Goal: Information Seeking & Learning: Check status

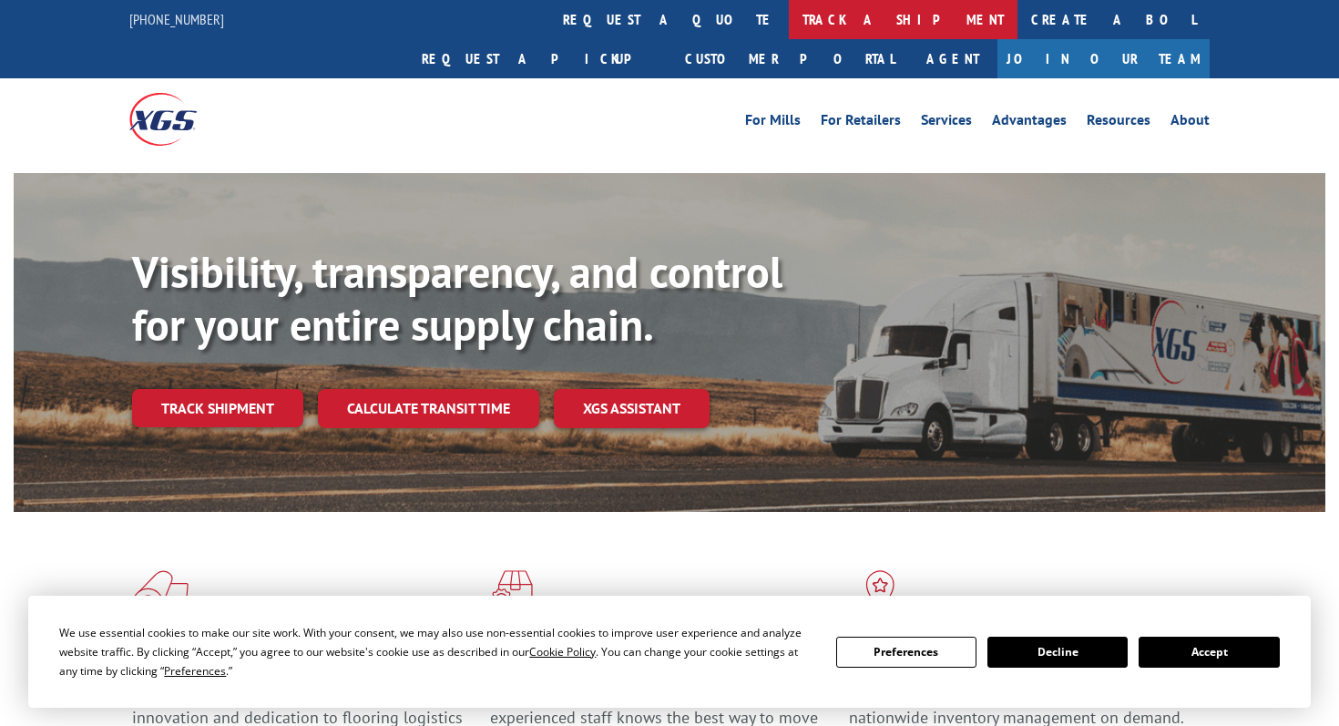
click at [789, 13] on link "track a shipment" at bounding box center [903, 19] width 229 height 39
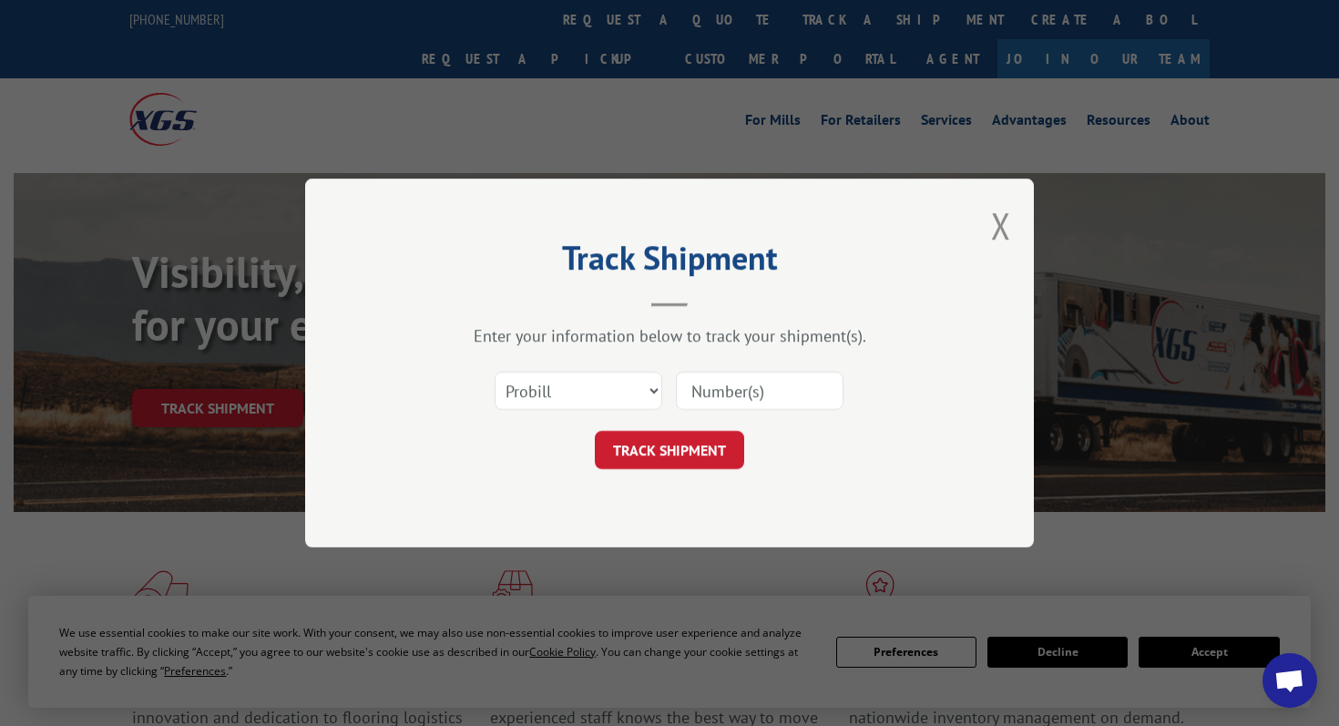
click at [737, 374] on input at bounding box center [760, 391] width 168 height 38
paste input "17687406"
type input "17687406"
click button "TRACK SHIPMENT" at bounding box center [669, 450] width 149 height 38
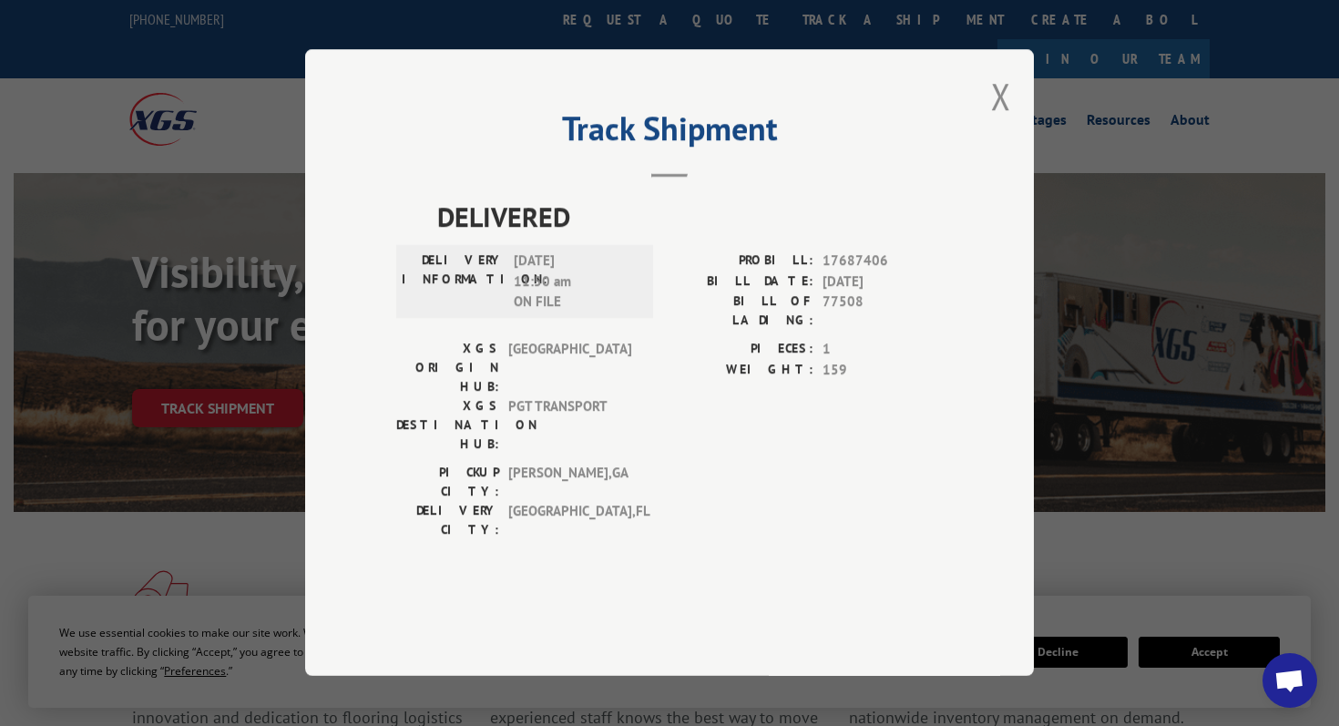
click at [988, 118] on div "Track Shipment DELIVERED DELIVERY INFORMATION: [DATE] 11:50 am ON FILE PROBILL:…" at bounding box center [669, 362] width 729 height 627
click at [997, 120] on button "Close modal" at bounding box center [1001, 96] width 20 height 48
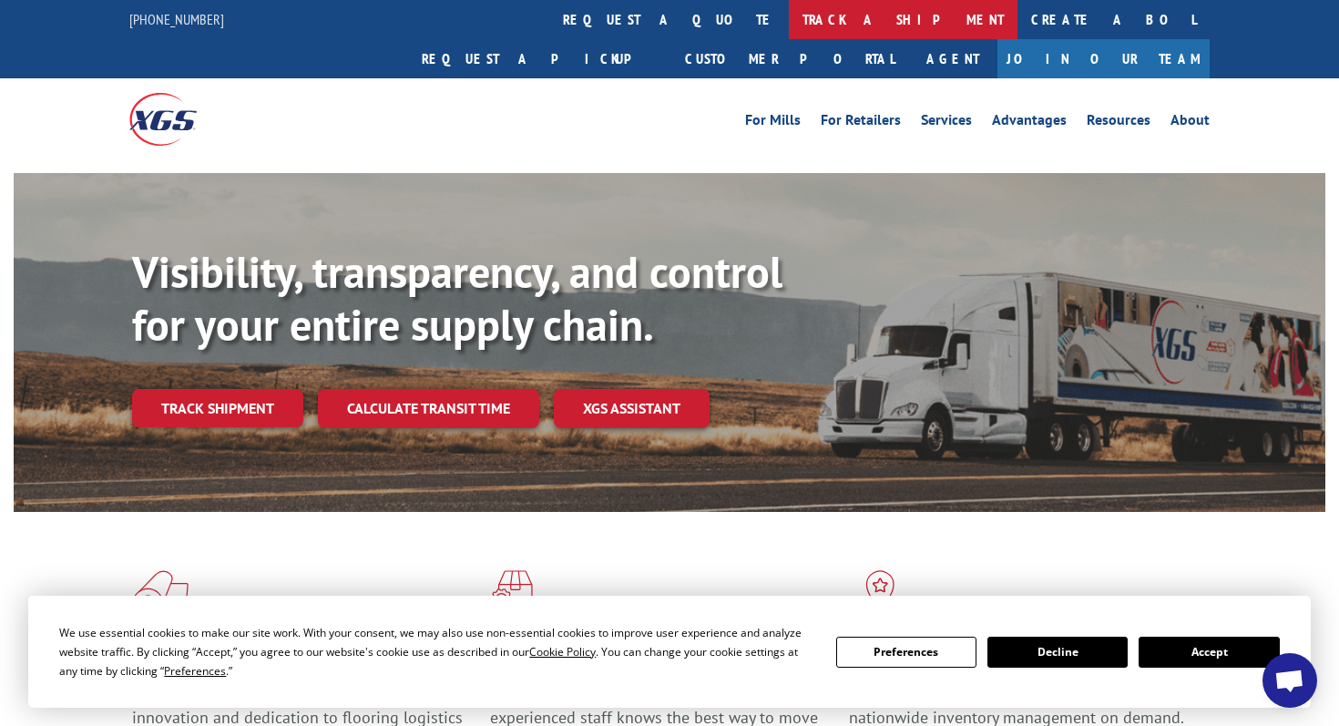
click at [789, 16] on link "track a shipment" at bounding box center [903, 19] width 229 height 39
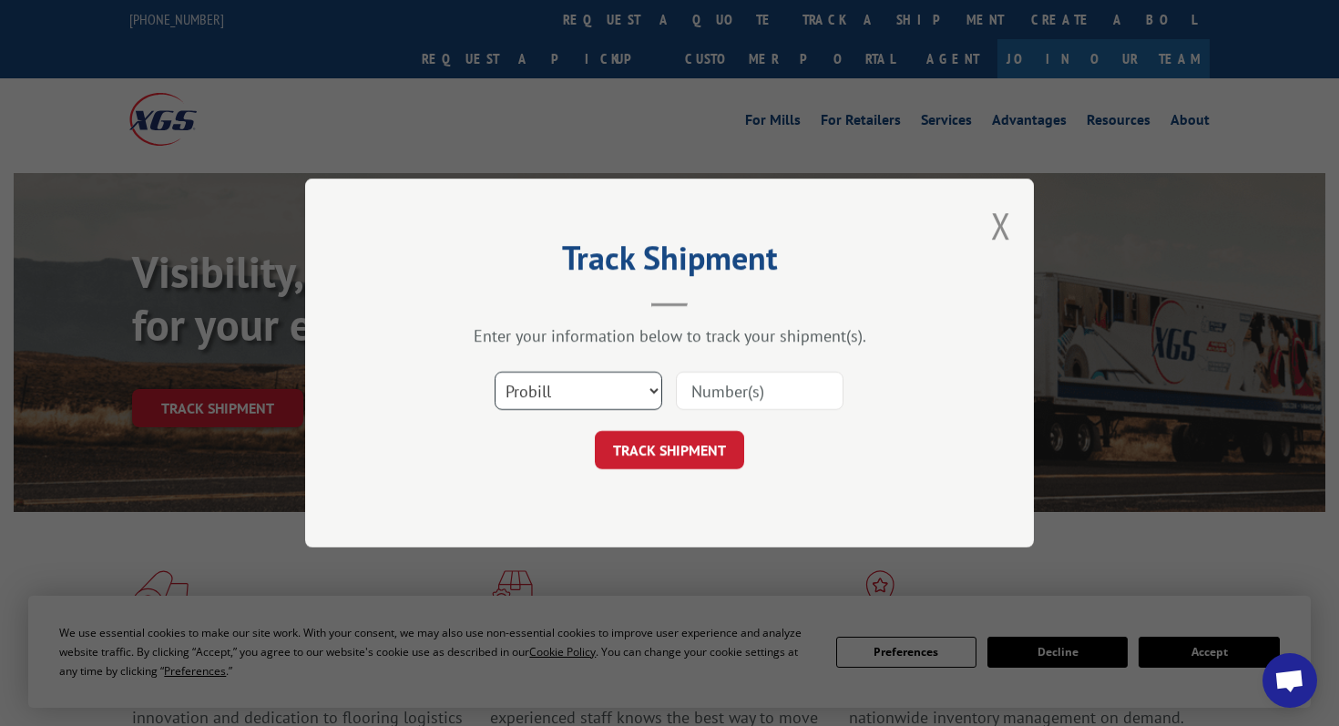
click at [629, 392] on select "Select category... Probill BOL PO" at bounding box center [579, 391] width 168 height 38
select select "bol"
click at [495, 372] on select "Select category... Probill BOL PO" at bounding box center [579, 391] width 168 height 38
click at [741, 399] on input at bounding box center [760, 391] width 168 height 38
paste input "6874897"
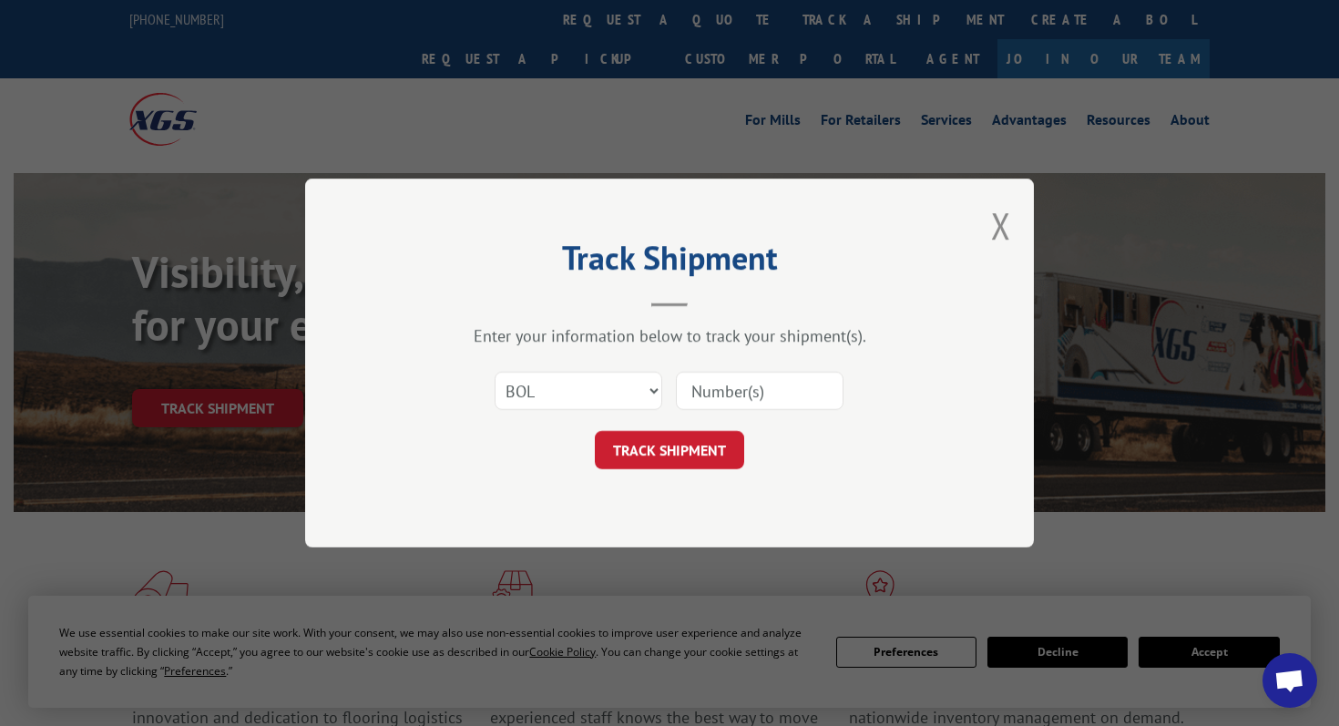
type input "6874897"
click button "TRACK SHIPMENT" at bounding box center [669, 450] width 149 height 38
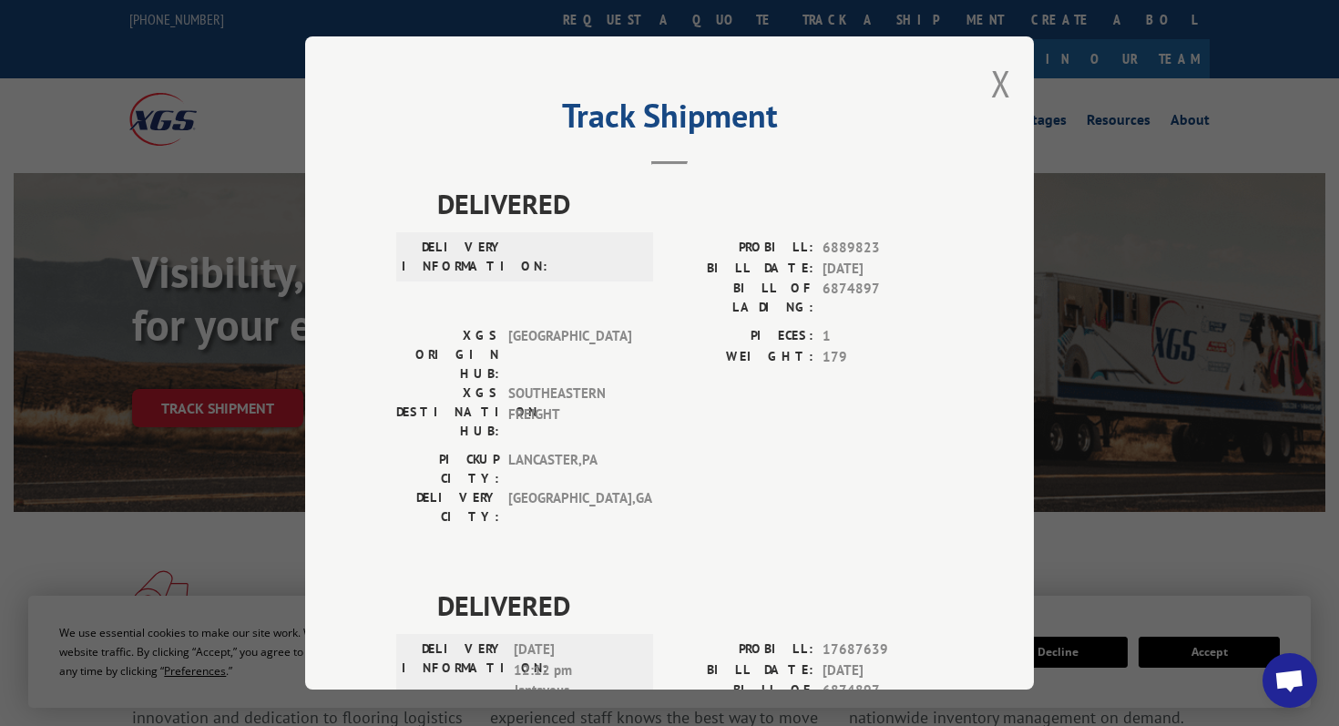
scroll to position [164, 0]
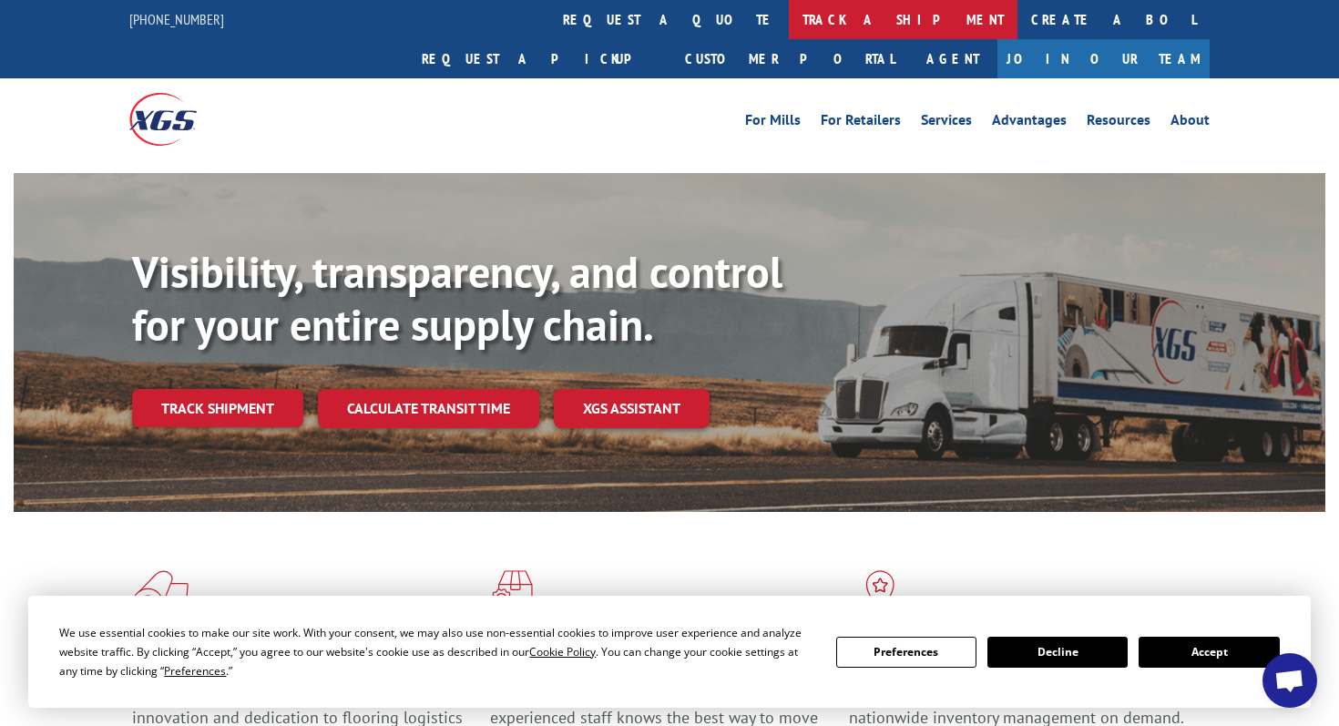
click at [789, 14] on link "track a shipment" at bounding box center [903, 19] width 229 height 39
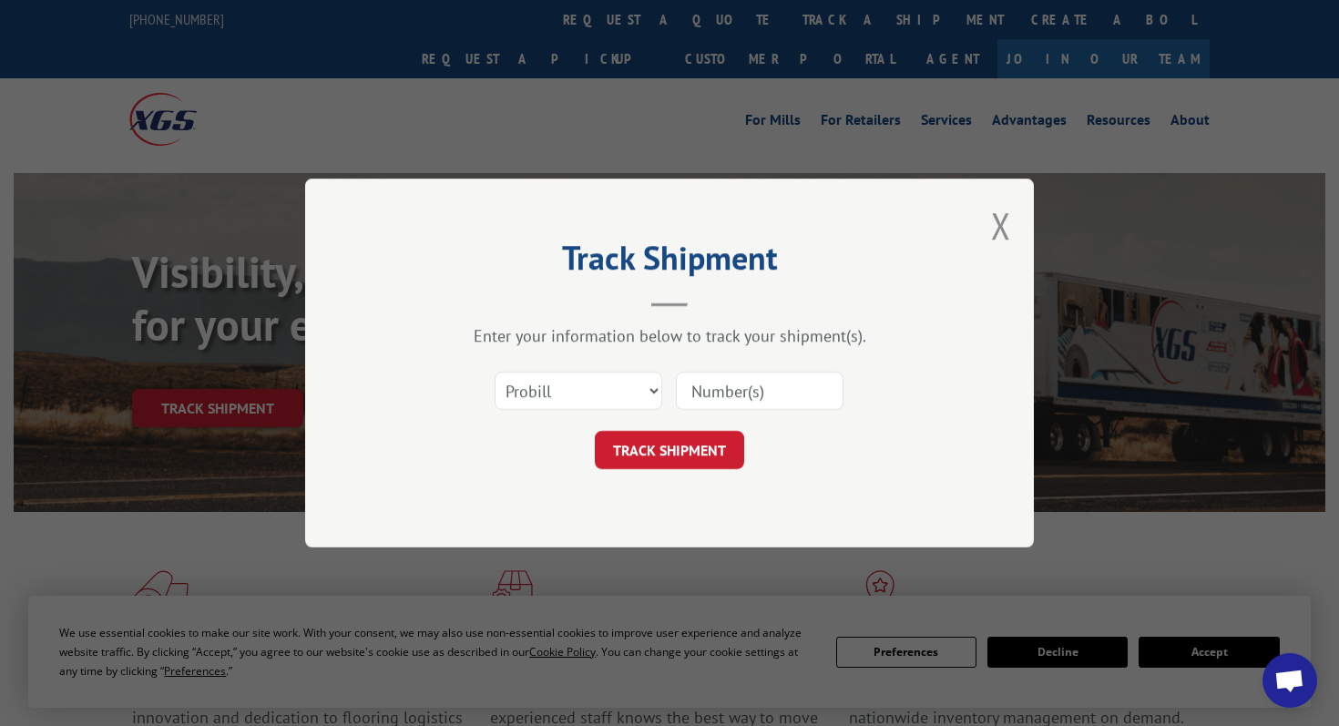
click at [717, 386] on input at bounding box center [760, 391] width 168 height 38
paste input "16288859"
type input "16288859"
click button "TRACK SHIPMENT" at bounding box center [669, 450] width 149 height 38
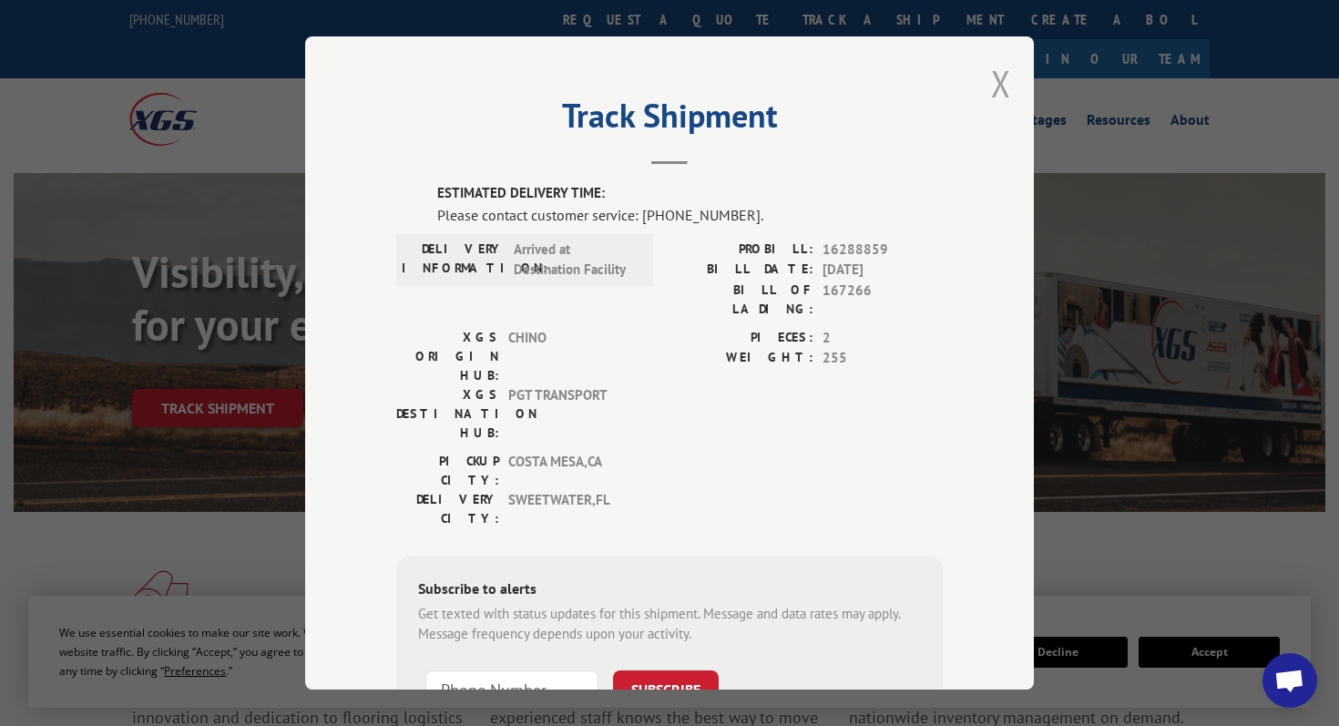
click at [1006, 78] on button "Close modal" at bounding box center [1001, 83] width 20 height 48
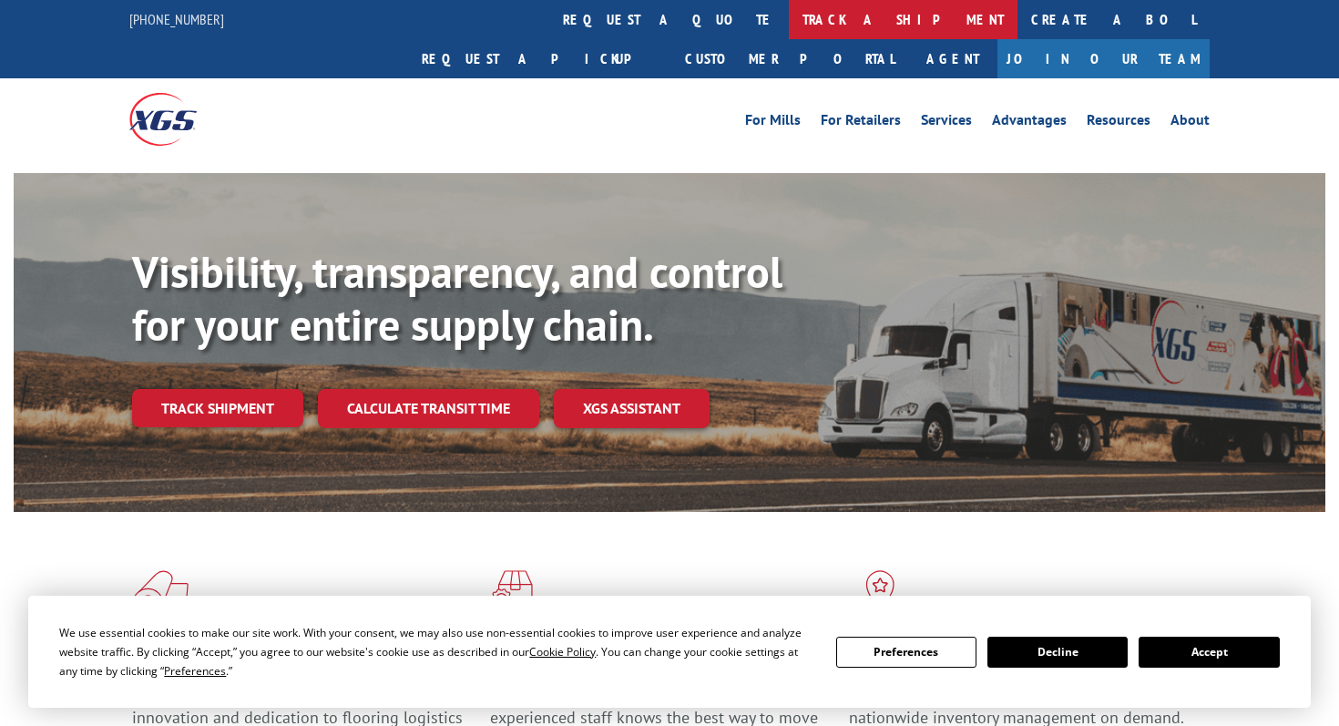
click at [789, 23] on link "track a shipment" at bounding box center [903, 19] width 229 height 39
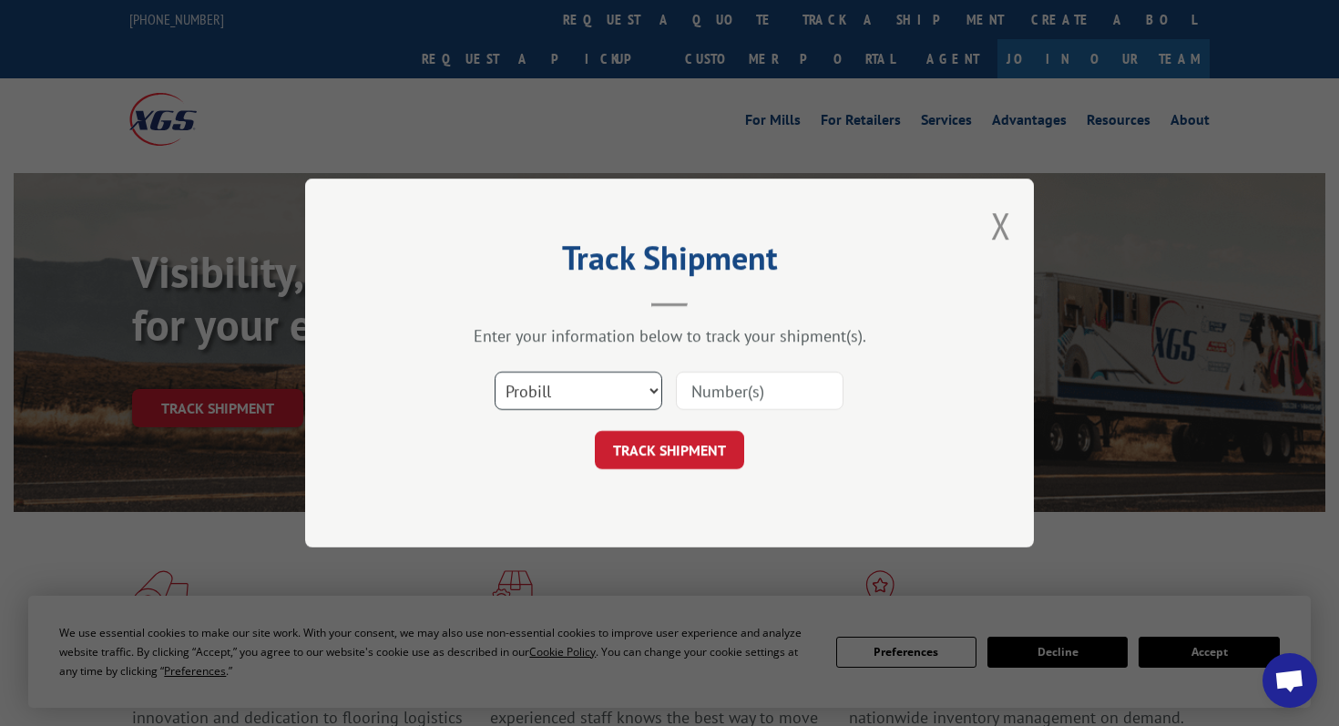
click at [608, 378] on select "Select category... Probill BOL PO" at bounding box center [579, 391] width 168 height 38
select select "bol"
click at [495, 372] on select "Select category... Probill BOL PO" at bounding box center [579, 391] width 168 height 38
click at [724, 395] on input at bounding box center [760, 391] width 168 height 38
paste input "816595"
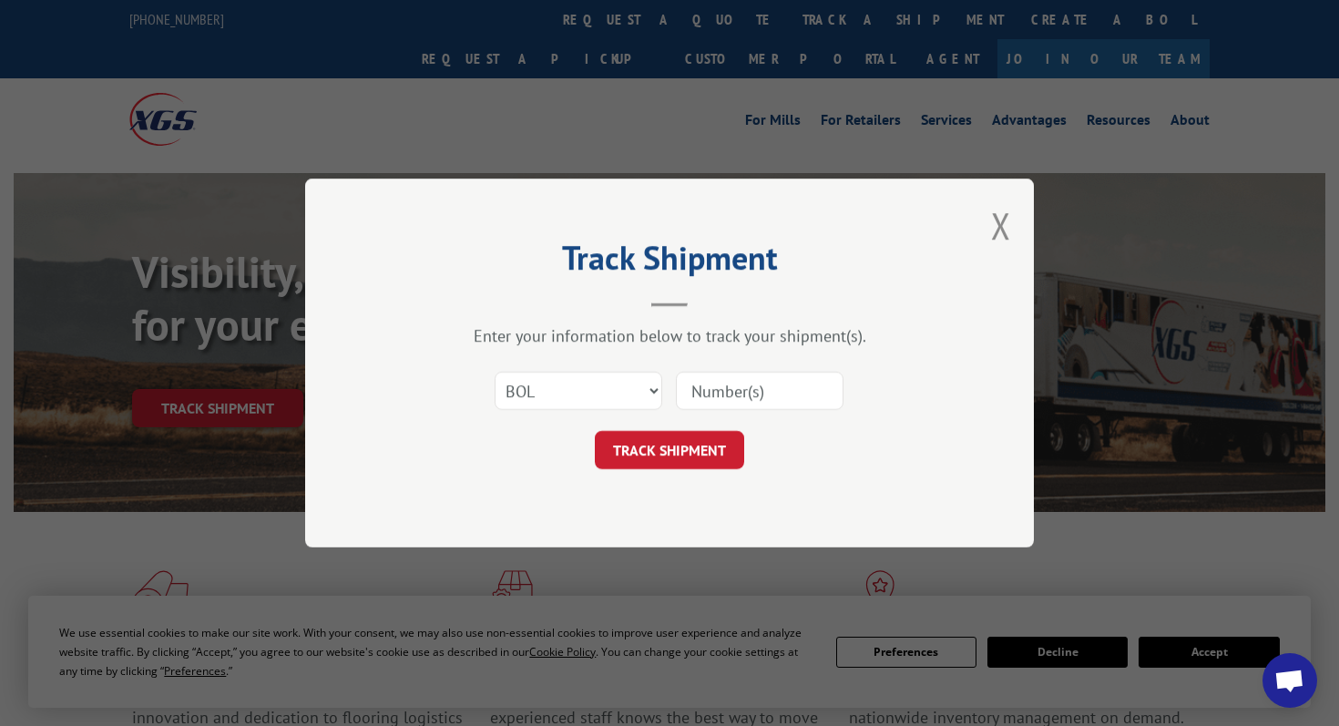
type input "816595"
click button "TRACK SHIPMENT" at bounding box center [669, 450] width 149 height 38
